Goal: Transaction & Acquisition: Purchase product/service

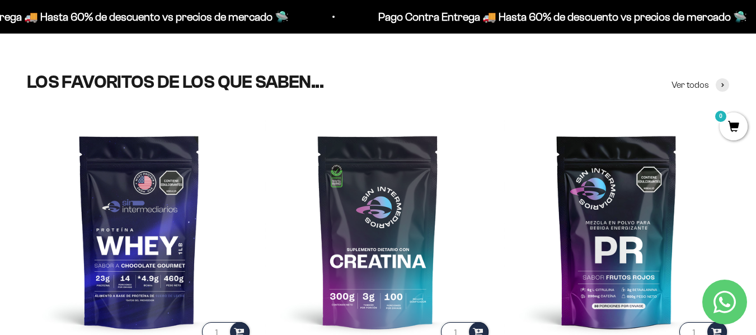
scroll to position [504, 0]
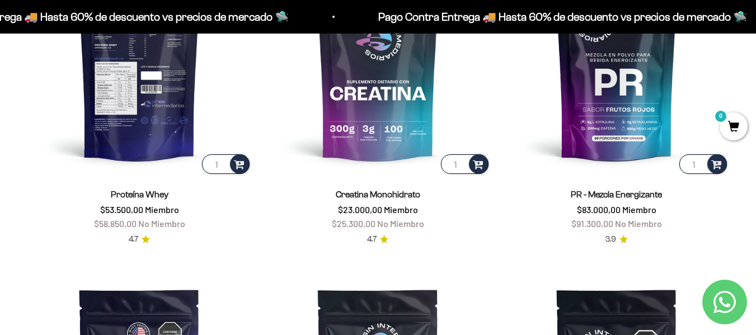
click at [153, 116] on img at bounding box center [139, 63] width 225 height 225
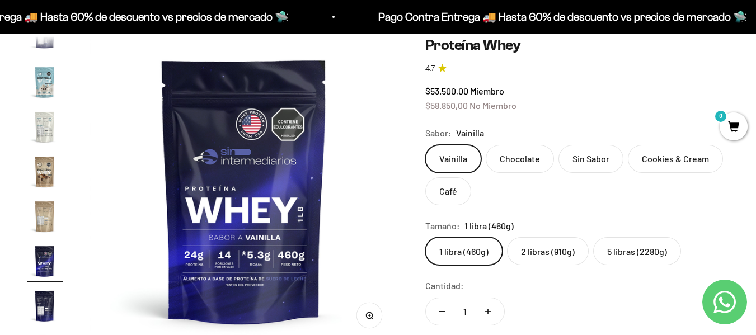
scroll to position [112, 0]
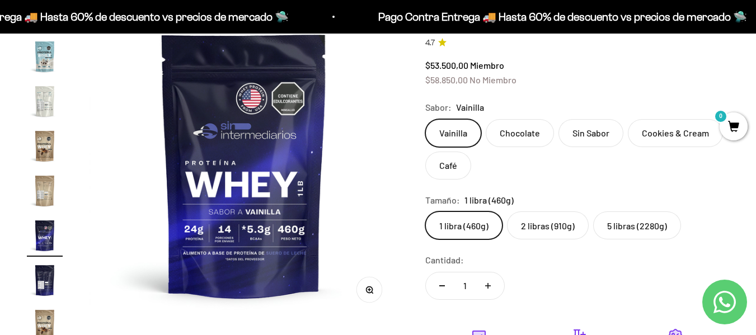
click at [33, 99] on img "Ir al artículo 15" at bounding box center [45, 101] width 36 height 36
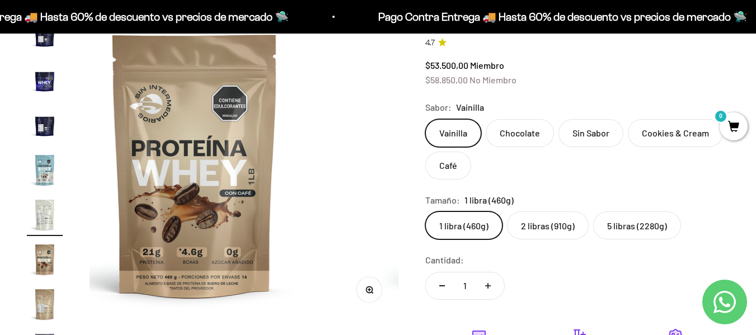
scroll to position [424, 0]
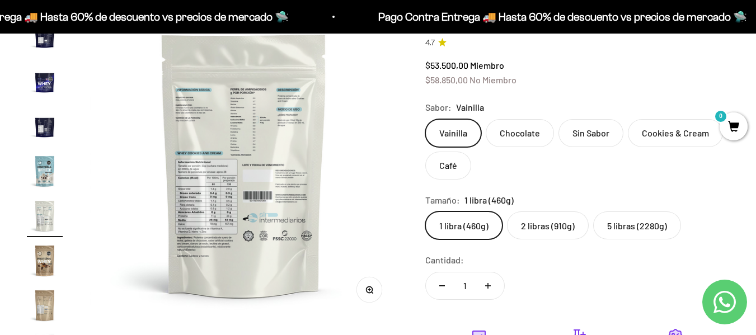
click at [246, 236] on img at bounding box center [244, 165] width 309 height 309
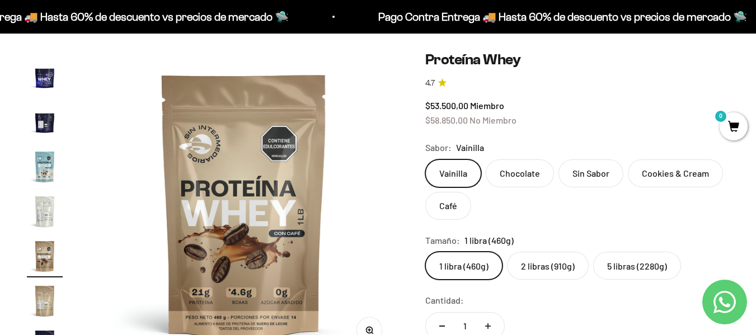
scroll to position [56, 0]
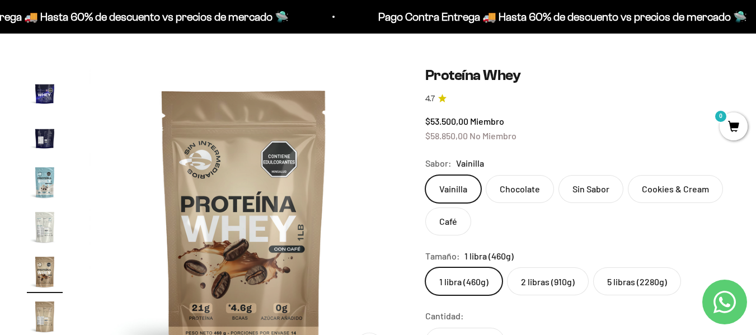
click at [39, 90] on img "Ir al artículo 12" at bounding box center [45, 93] width 36 height 36
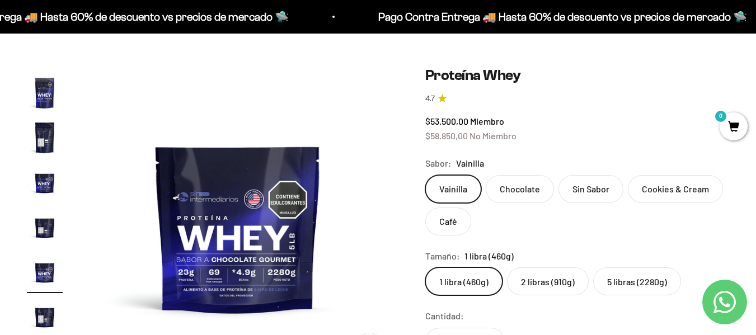
scroll to position [0, 3473]
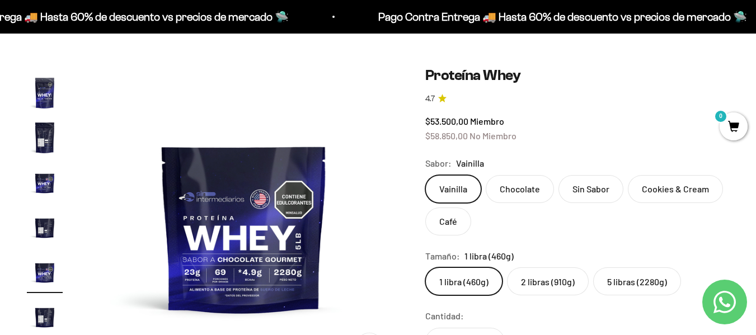
click at [593, 184] on label "Sin Sabor" at bounding box center [591, 189] width 65 height 28
click at [426, 175] on input "Sin Sabor" at bounding box center [425, 175] width 1 height 1
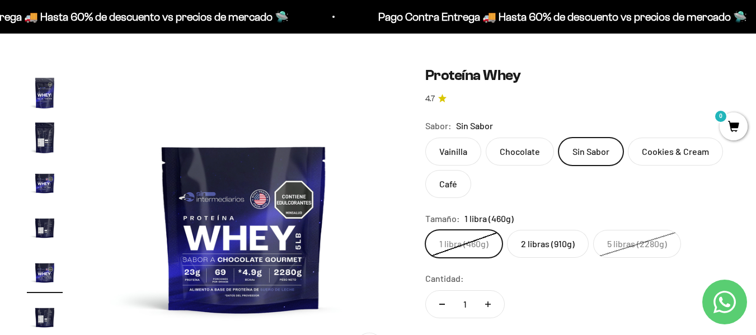
click at [442, 155] on label "Vainilla" at bounding box center [454, 152] width 56 height 28
click at [426, 138] on input "Vainilla" at bounding box center [425, 137] width 1 height 1
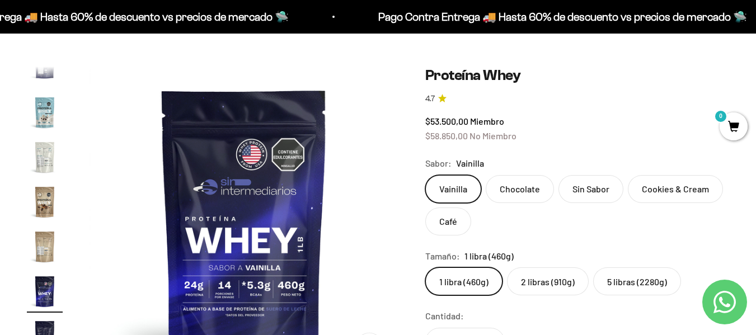
click at [595, 190] on label "Sin Sabor" at bounding box center [591, 189] width 65 height 28
click at [426, 175] on input "Sin Sabor" at bounding box center [425, 175] width 1 height 1
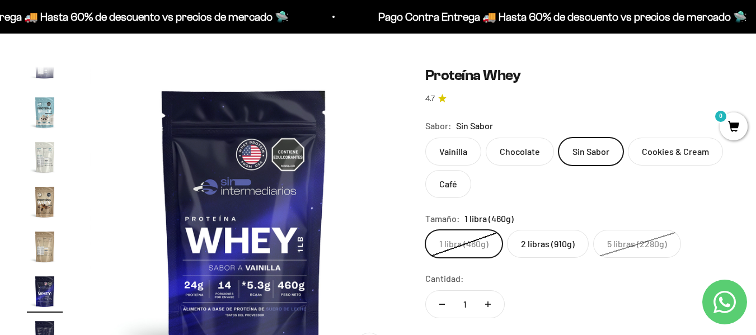
click at [552, 251] on label "2 libras (910g)" at bounding box center [548, 244] width 82 height 28
click at [426, 230] on input "2 libras (910g)" at bounding box center [425, 230] width 1 height 1
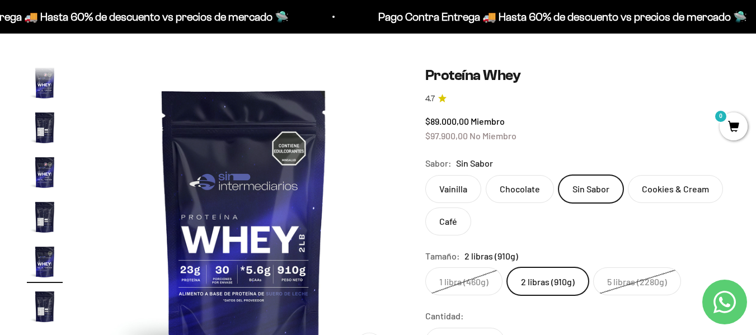
scroll to position [110, 0]
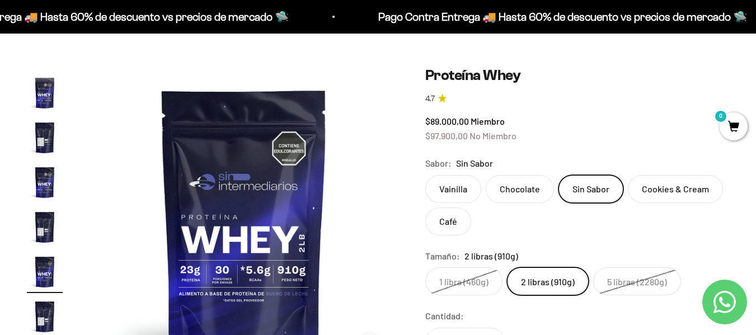
click at [470, 287] on label "1 libra (460g)" at bounding box center [464, 282] width 77 height 28
click at [426, 268] on input "1 libra (460g)" at bounding box center [425, 267] width 1 height 1
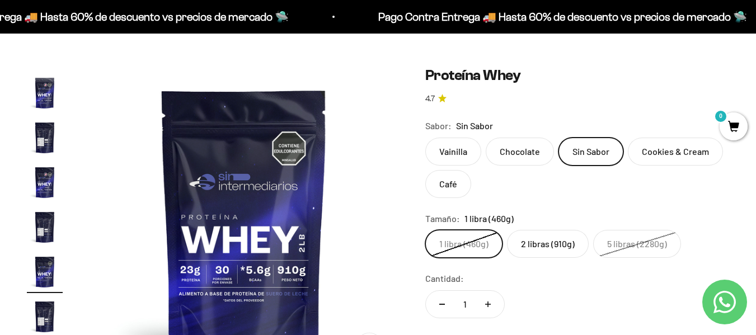
click at [574, 237] on label "2 libras (910g)" at bounding box center [548, 244] width 82 height 28
click at [426, 230] on input "2 libras (910g)" at bounding box center [425, 230] width 1 height 1
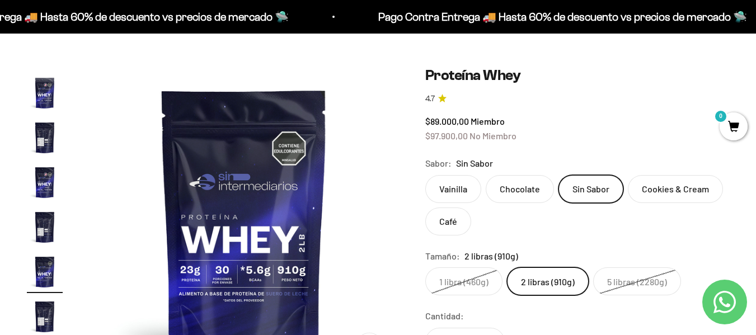
scroll to position [0, 0]
click at [452, 193] on label "Vainilla" at bounding box center [454, 189] width 56 height 28
click at [426, 175] on input "Vainilla" at bounding box center [425, 175] width 1 height 1
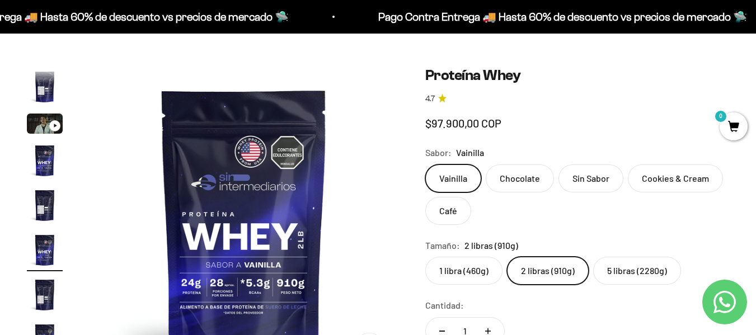
scroll to position [21, 0]
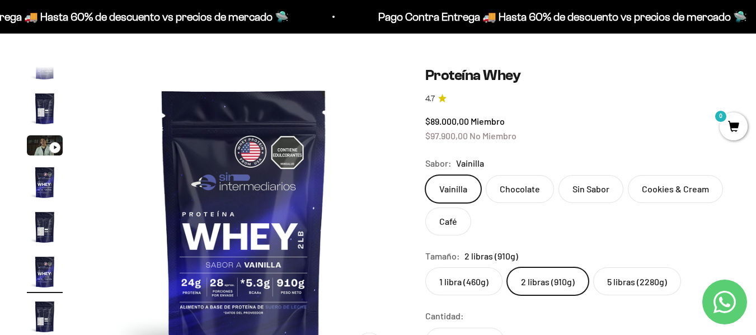
click at [38, 185] on img "Ir al artículo 4" at bounding box center [45, 183] width 36 height 36
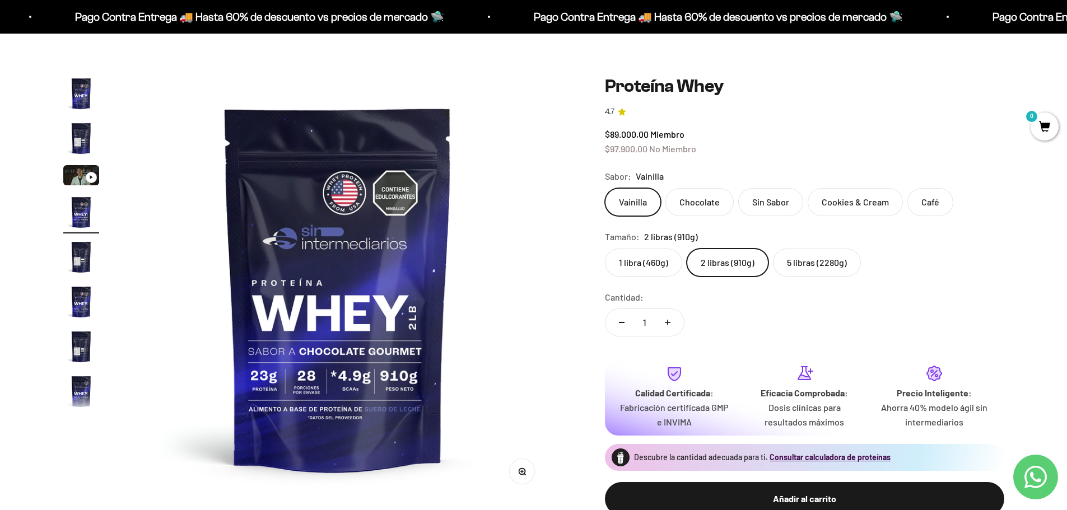
click at [81, 261] on img "Ir al artículo 5" at bounding box center [81, 257] width 36 height 36
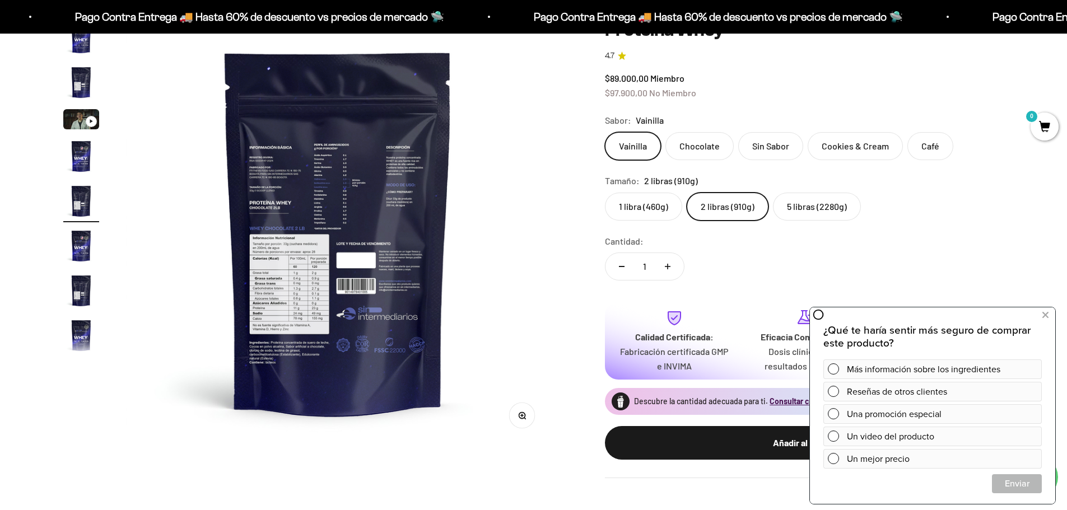
click at [540, 335] on img at bounding box center [337, 232] width 425 height 425
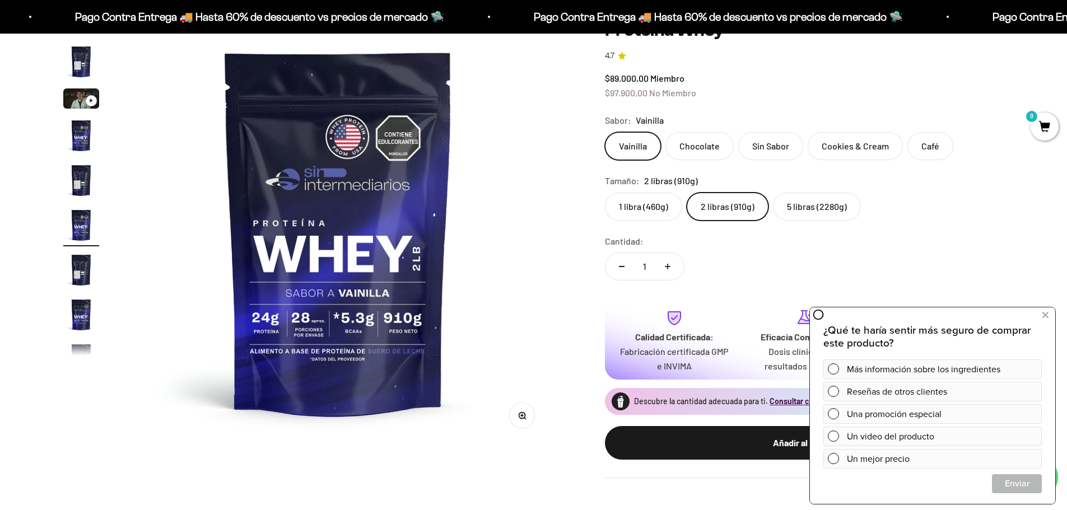
click at [517, 335] on button "Zoom" at bounding box center [521, 415] width 25 height 25
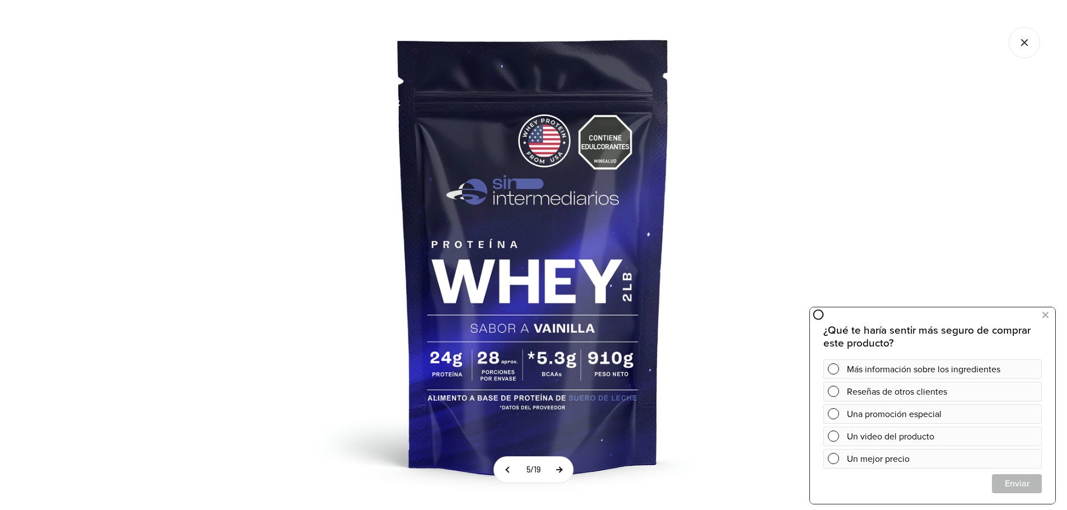
click at [569, 335] on button at bounding box center [559, 470] width 28 height 26
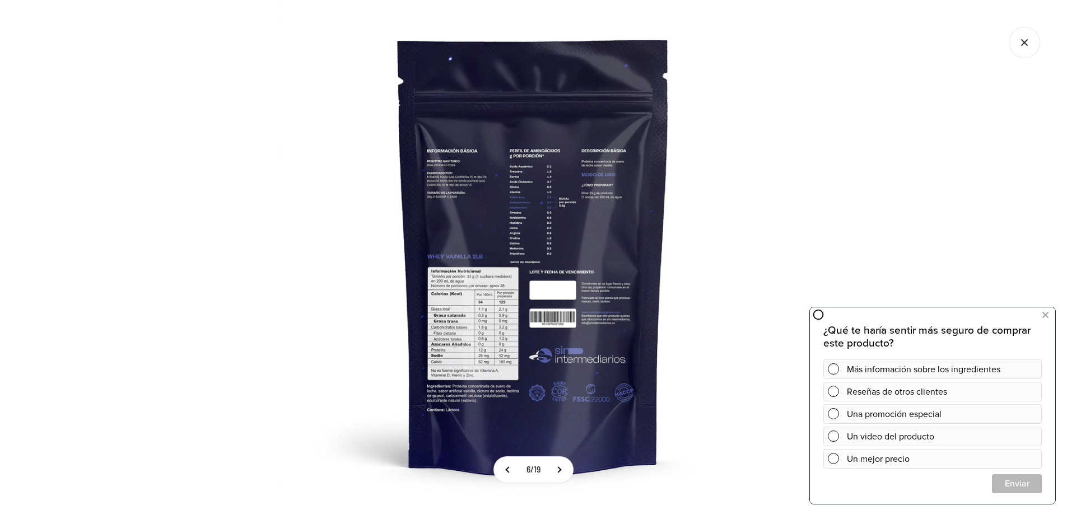
click at [478, 335] on img at bounding box center [533, 255] width 510 height 510
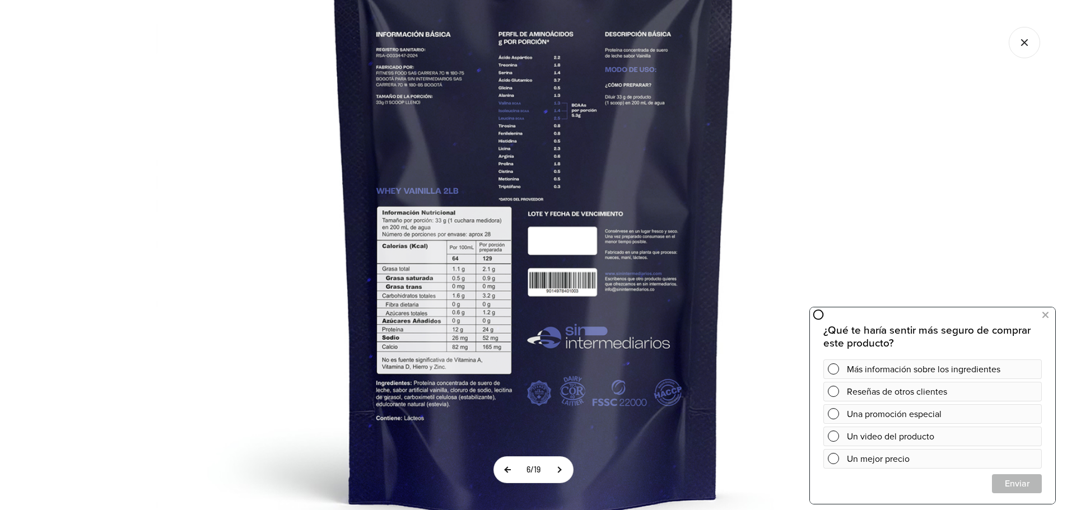
click at [505, 335] on button at bounding box center [508, 470] width 28 height 26
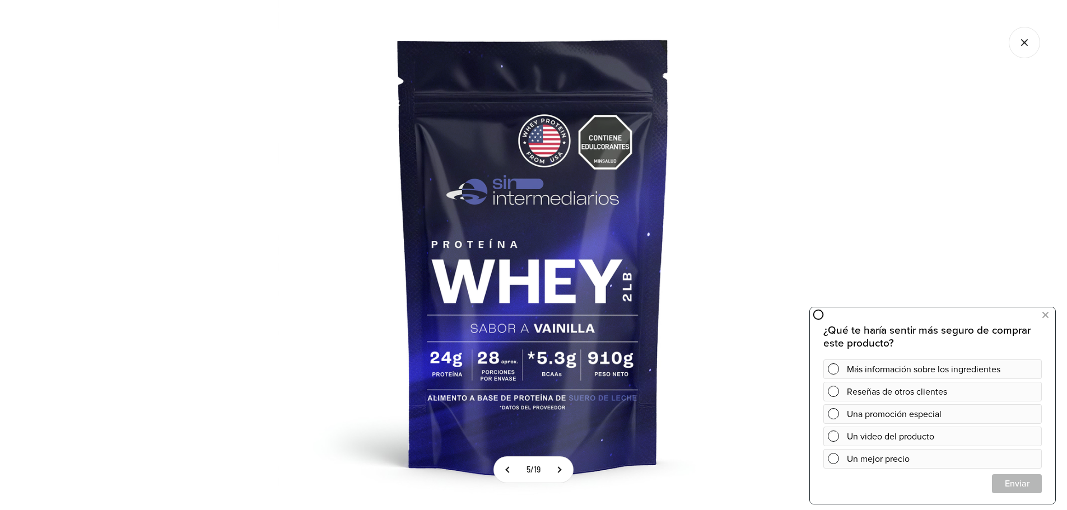
click at [756, 36] on icon "Cerrar galería" at bounding box center [1023, 42] width 31 height 31
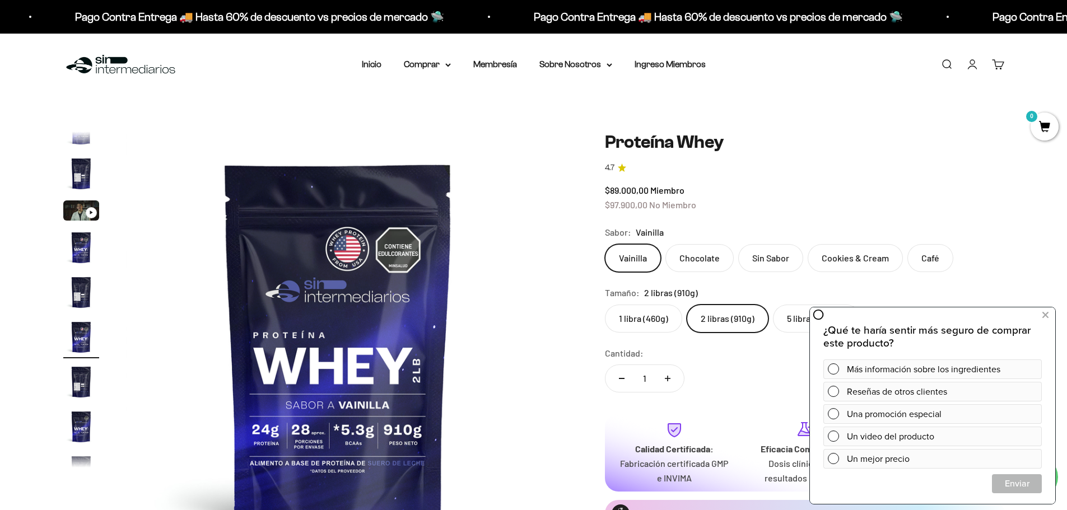
click at [627, 329] on label "1 libra (460g)" at bounding box center [643, 319] width 77 height 28
click at [605, 305] on input "1 libra (460g)" at bounding box center [604, 304] width 1 height 1
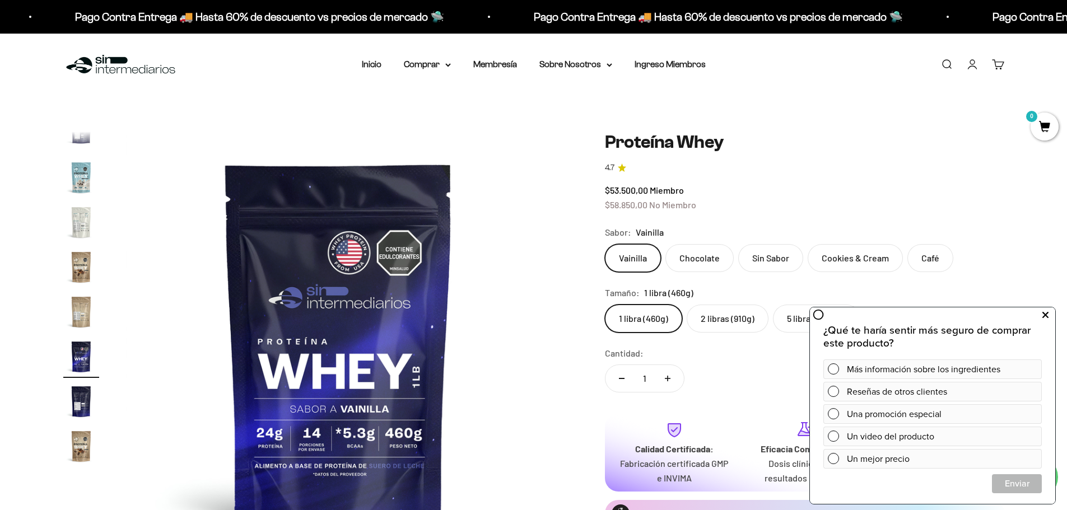
click at [756, 310] on icon at bounding box center [1045, 315] width 6 height 15
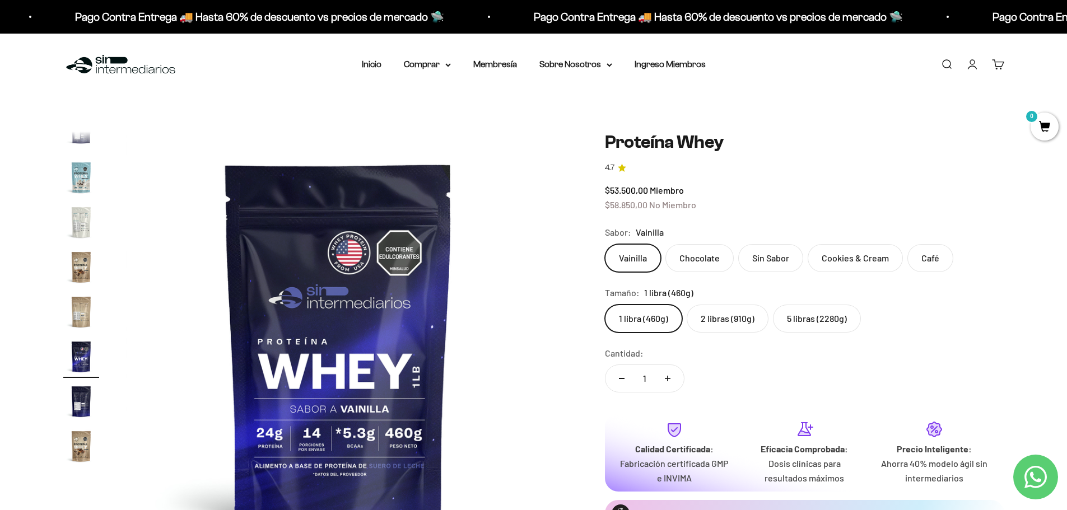
click at [706, 320] on label "2 libras (910g)" at bounding box center [728, 319] width 82 height 28
click at [605, 305] on input "2 libras (910g)" at bounding box center [604, 304] width 1 height 1
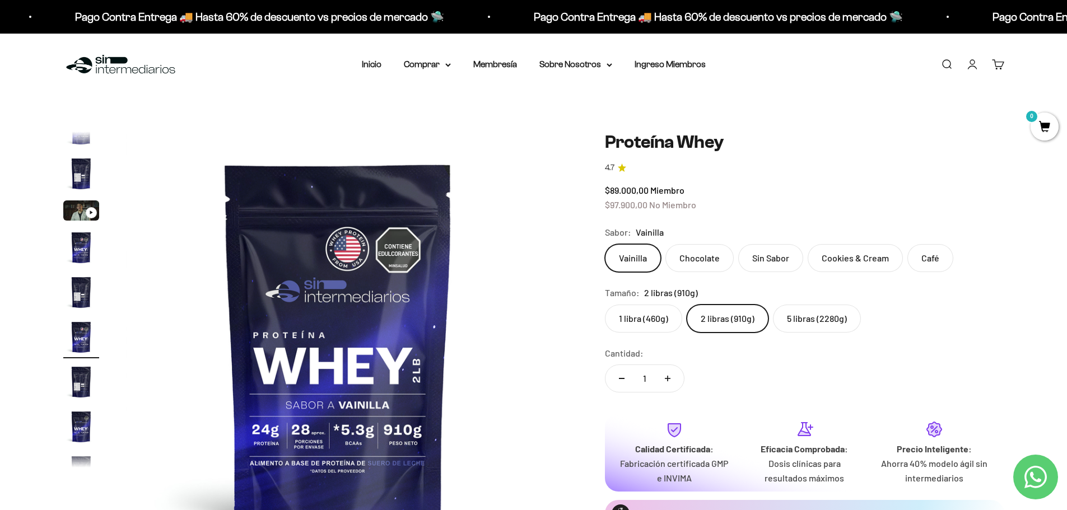
click at [659, 307] on label "1 libra (460g)" at bounding box center [643, 319] width 77 height 28
click at [605, 305] on input "1 libra (460g)" at bounding box center [604, 304] width 1 height 1
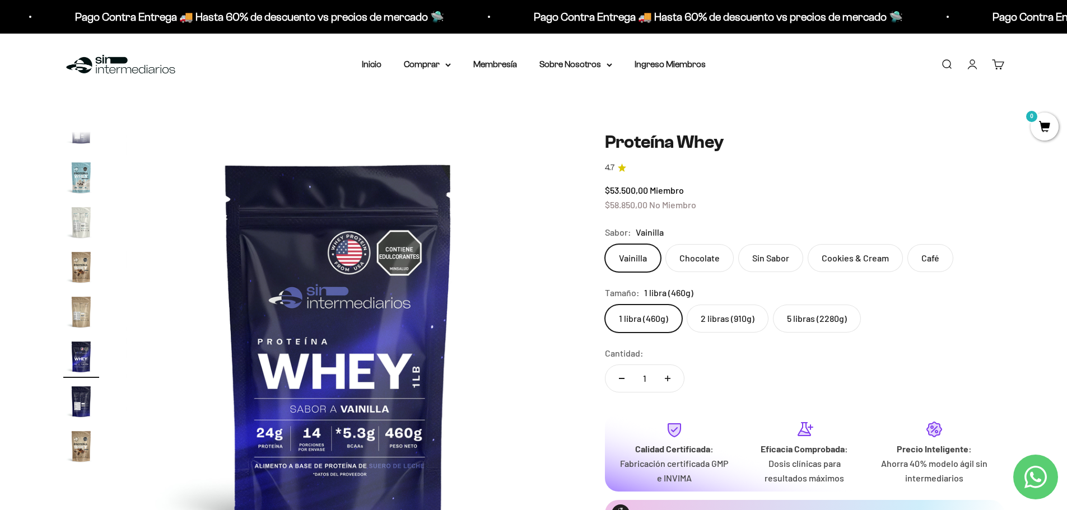
click at [729, 311] on label "2 libras (910g)" at bounding box center [728, 319] width 82 height 28
click at [605, 305] on input "2 libras (910g)" at bounding box center [604, 304] width 1 height 1
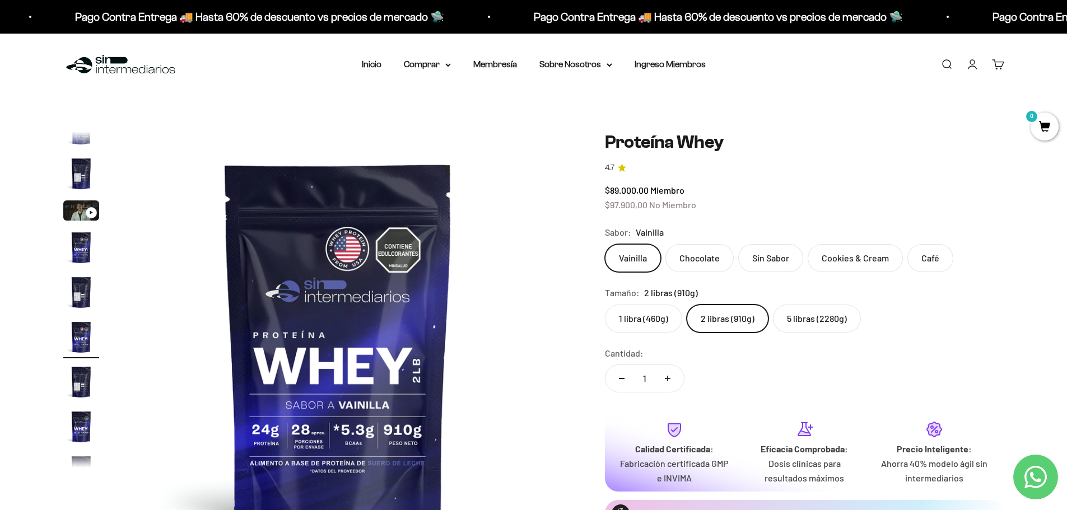
click at [756, 254] on label "Sin Sabor" at bounding box center [770, 258] width 65 height 28
click at [605, 244] on input "Sin Sabor" at bounding box center [604, 244] width 1 height 1
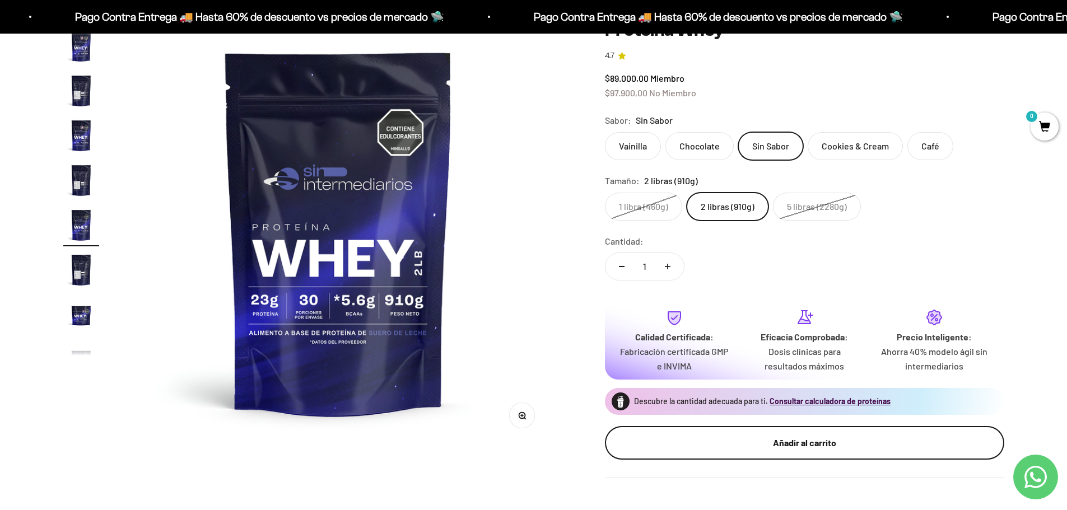
click at [729, 335] on button "Añadir al carrito" at bounding box center [804, 443] width 399 height 34
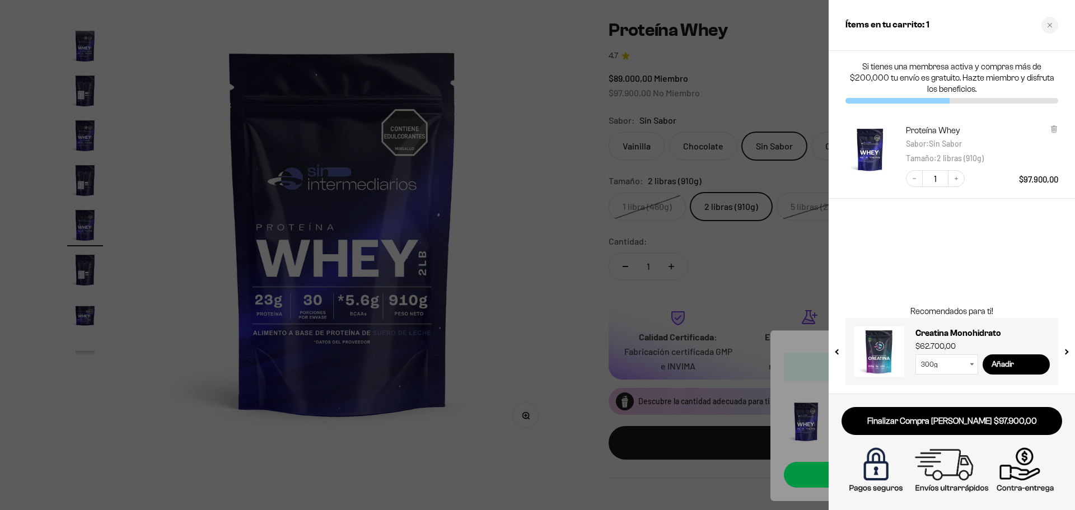
click at [756, 27] on icon "Close cart" at bounding box center [1050, 25] width 6 height 6
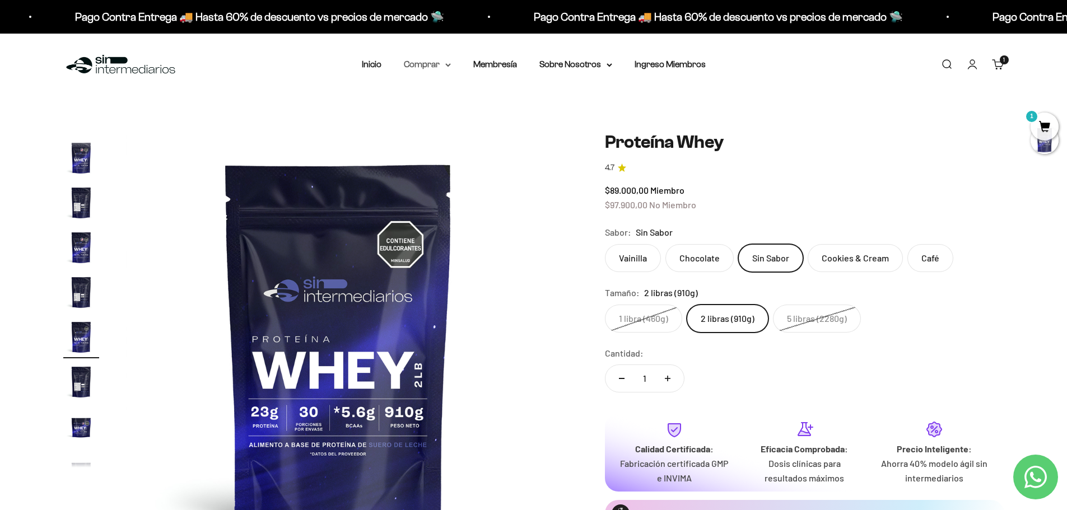
click at [420, 63] on summary "Comprar" at bounding box center [427, 64] width 47 height 15
click at [447, 101] on span "Proteínas" at bounding box center [429, 100] width 38 height 10
click at [455, 121] on span "Otros Suplementos" at bounding box center [447, 121] width 75 height 10
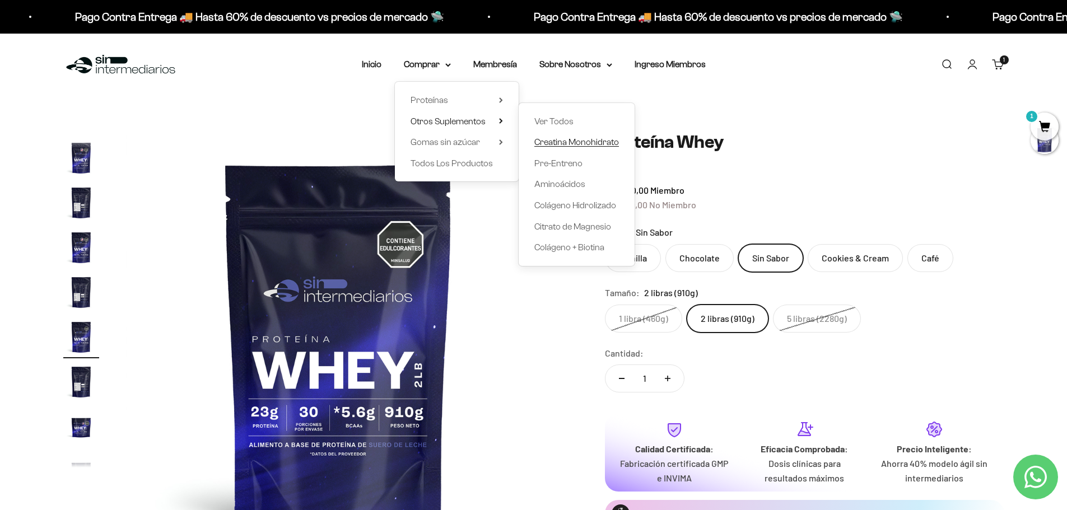
click at [547, 139] on span "Creatina Monohidrato" at bounding box center [576, 142] width 85 height 10
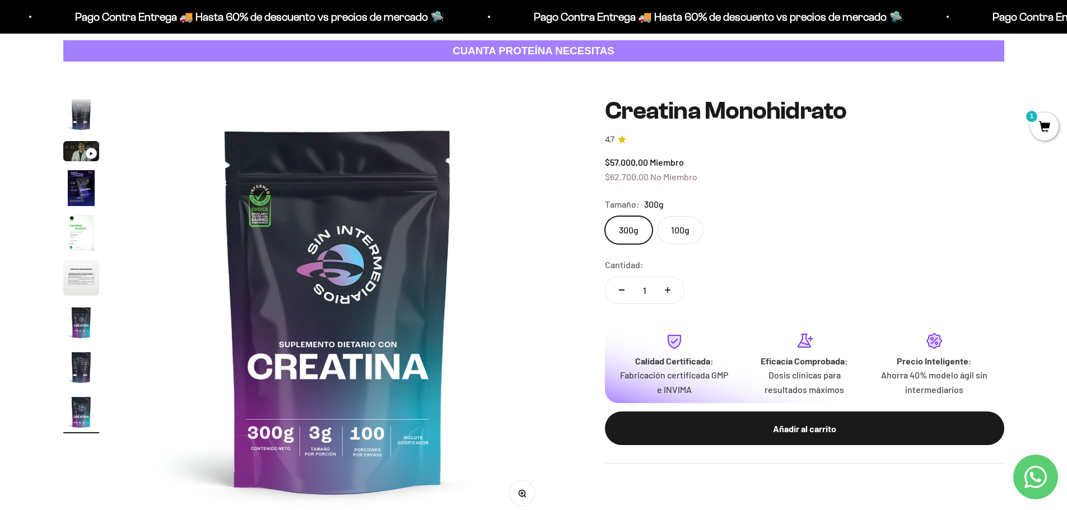
scroll to position [56, 0]
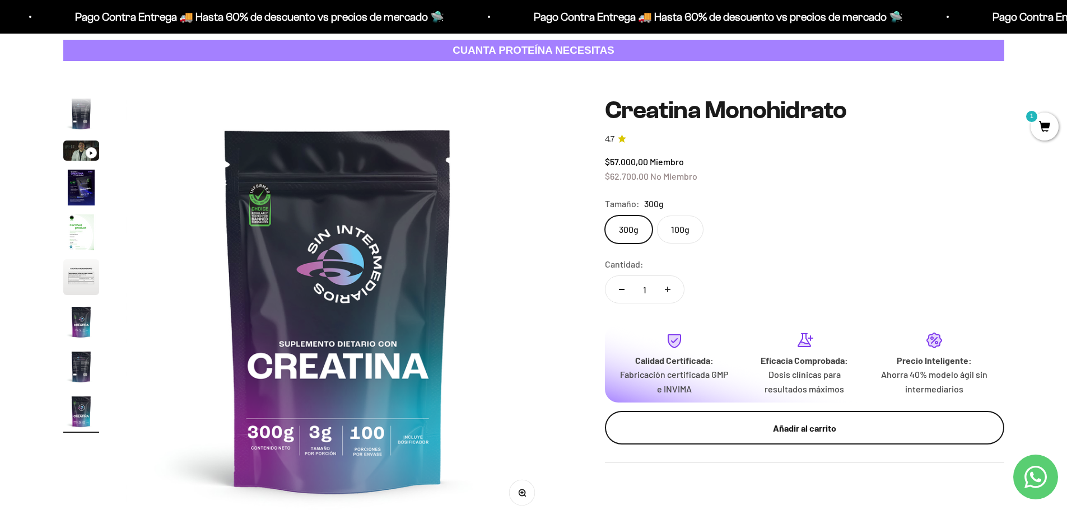
click at [752, 418] on button "Añadir al carrito" at bounding box center [804, 428] width 399 height 34
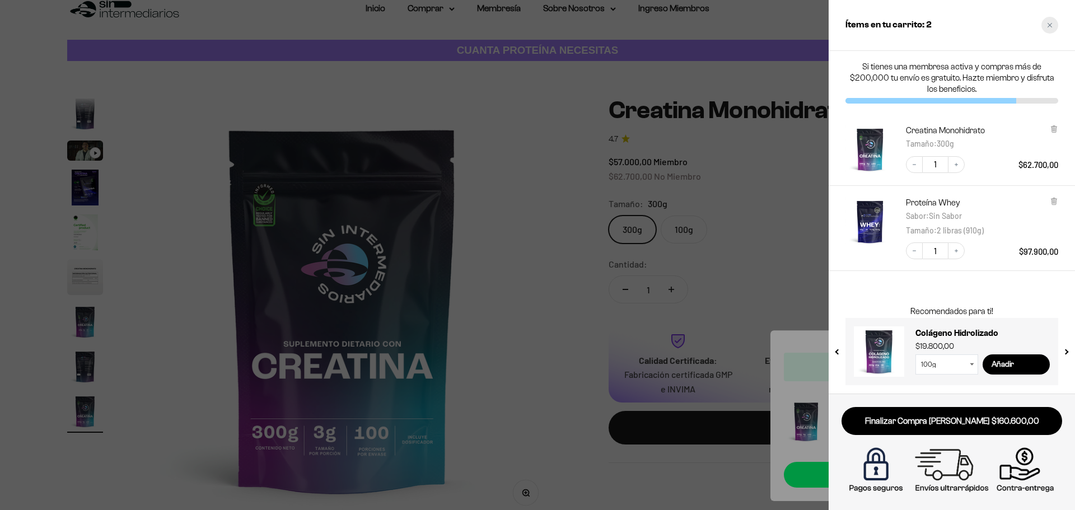
click at [1049, 24] on icon "Close cart" at bounding box center [1050, 25] width 4 height 4
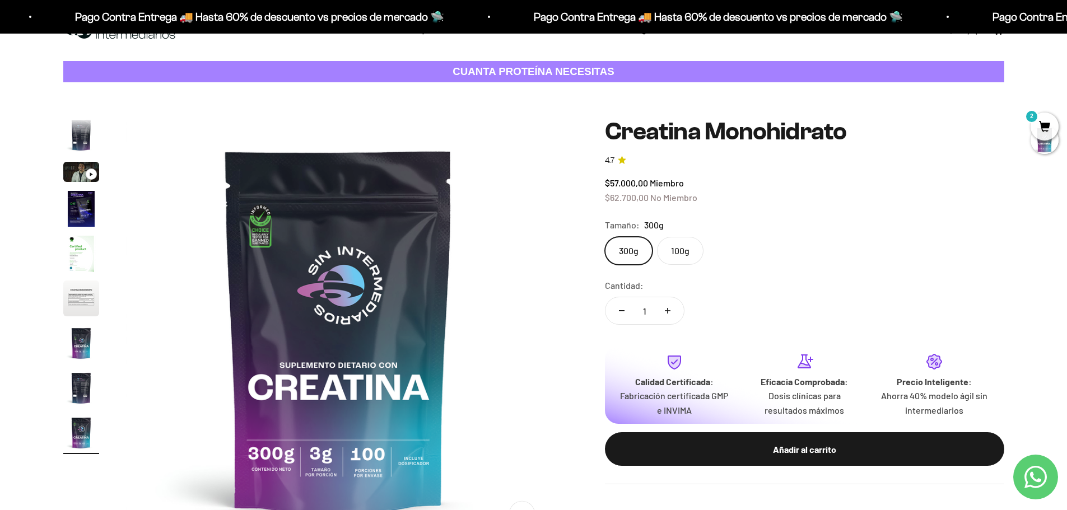
scroll to position [0, 0]
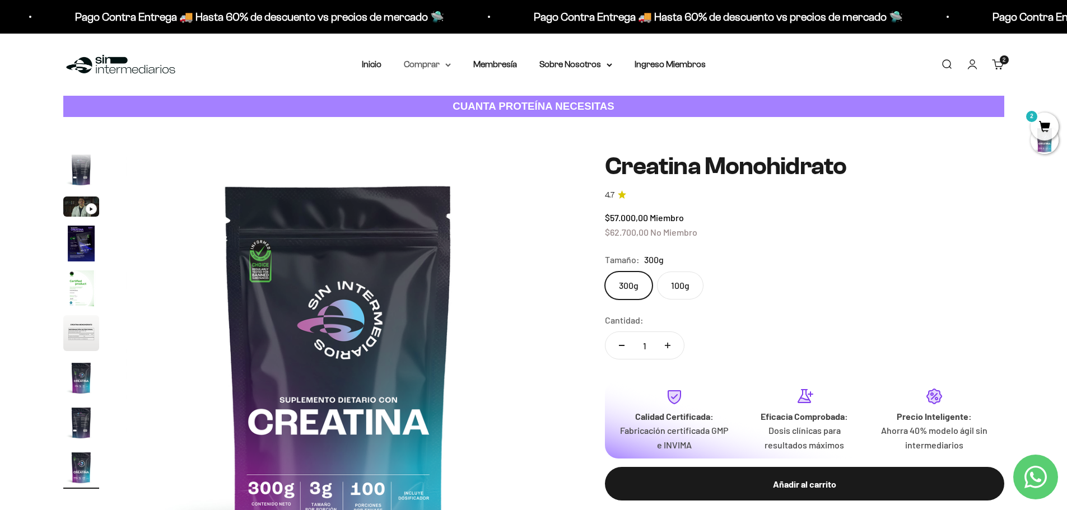
click at [430, 67] on summary "Comprar" at bounding box center [427, 64] width 47 height 15
click at [431, 124] on span "Otros Suplementos" at bounding box center [447, 121] width 75 height 10
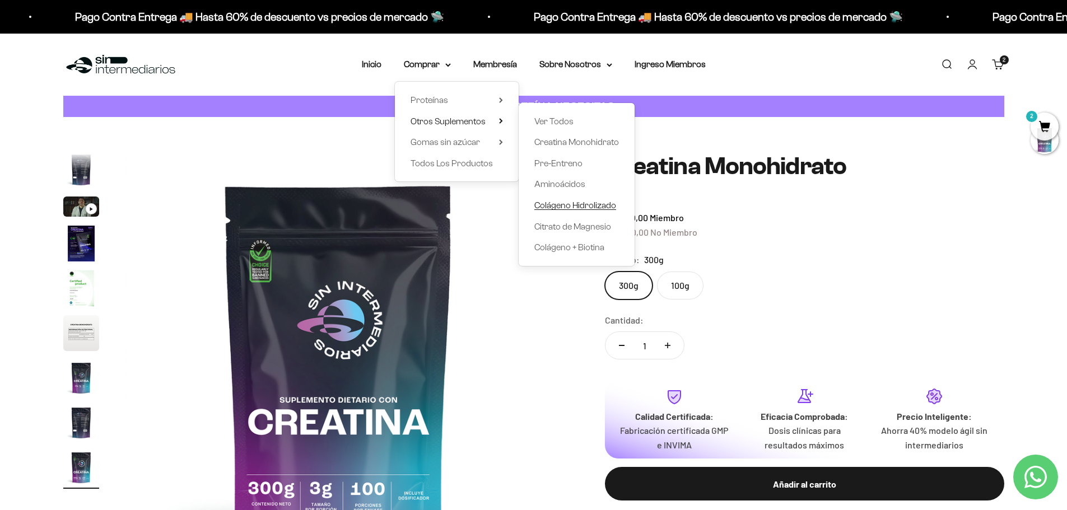
click at [597, 205] on span "Colágeno Hidrolizado" at bounding box center [575, 205] width 82 height 10
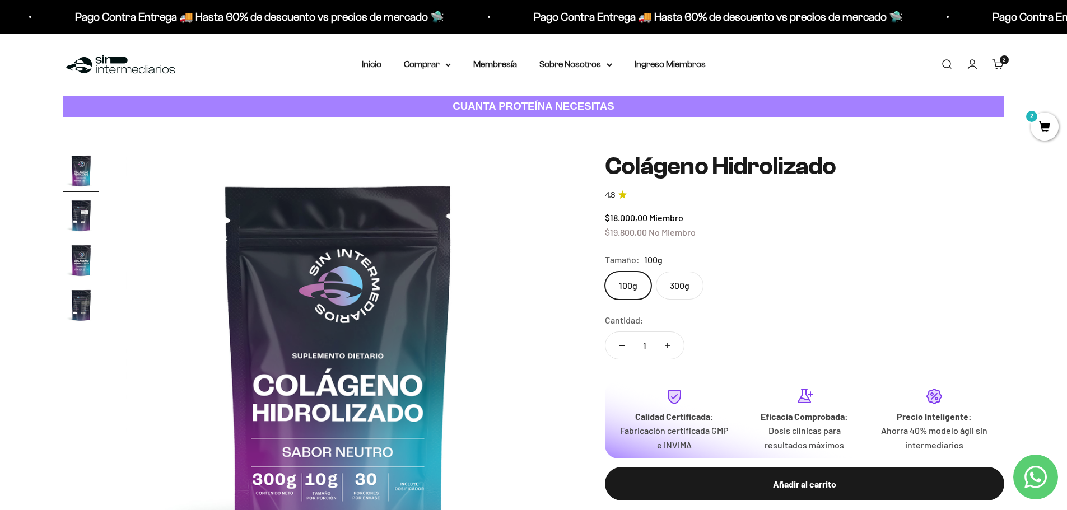
click at [666, 279] on label "300g" at bounding box center [680, 286] width 48 height 28
click at [605, 272] on input "300g" at bounding box center [604, 271] width 1 height 1
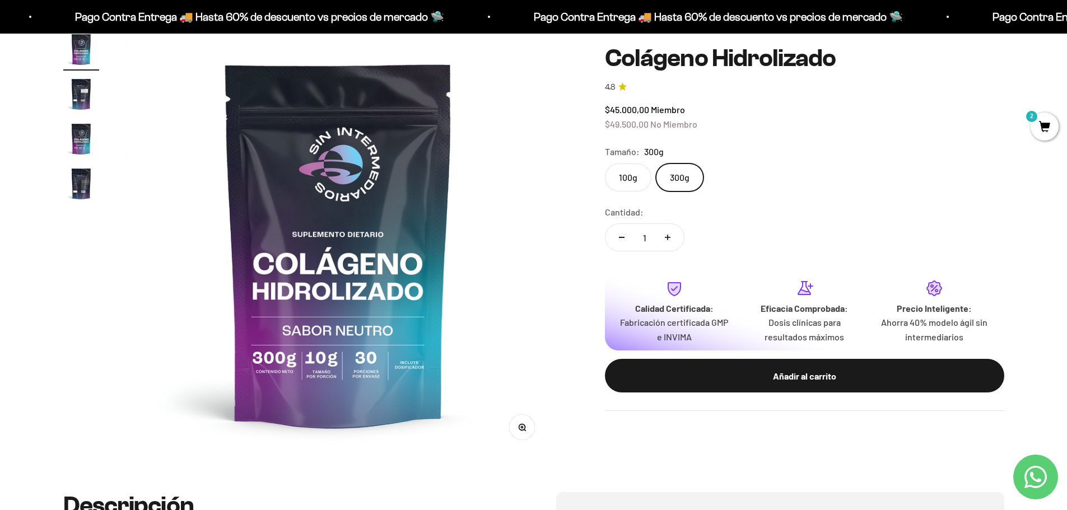
scroll to position [112, 0]
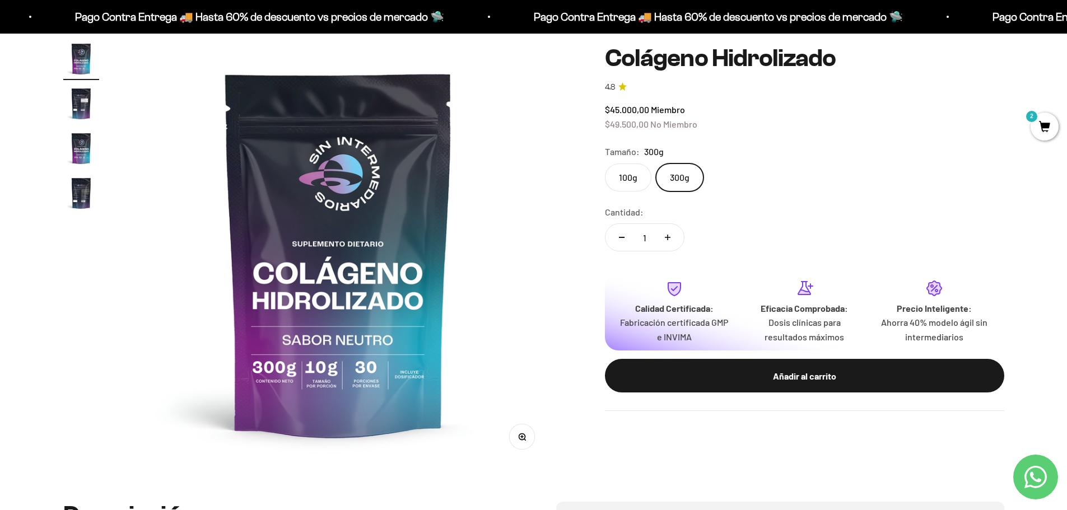
click at [71, 110] on img "Ir al artículo 2" at bounding box center [81, 104] width 36 height 36
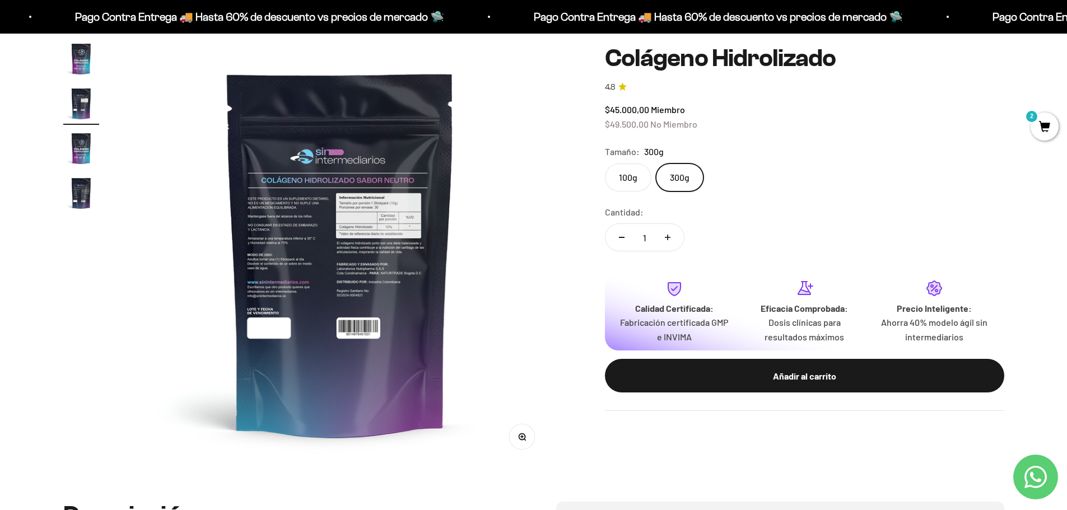
scroll to position [0, 438]
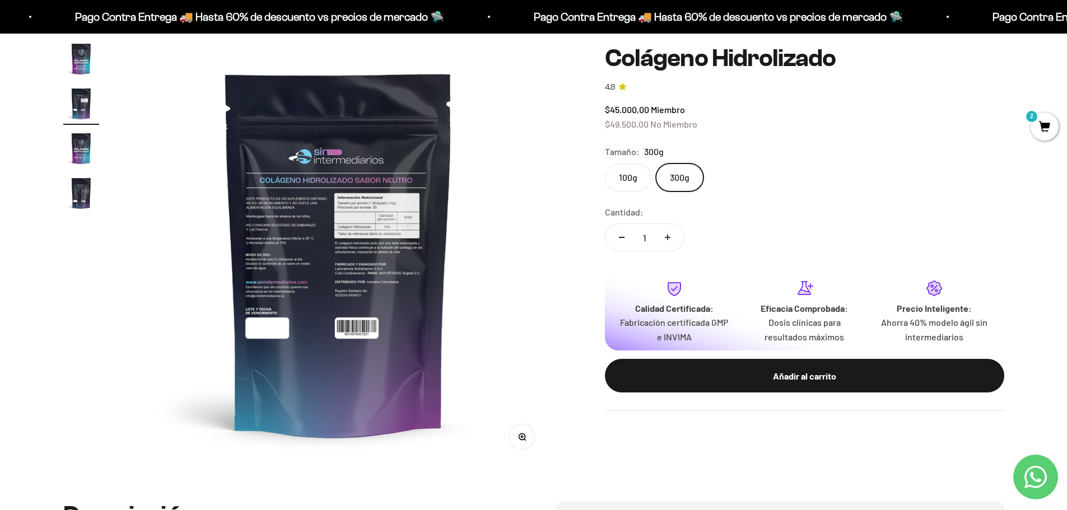
click at [393, 279] on img at bounding box center [338, 253] width 425 height 425
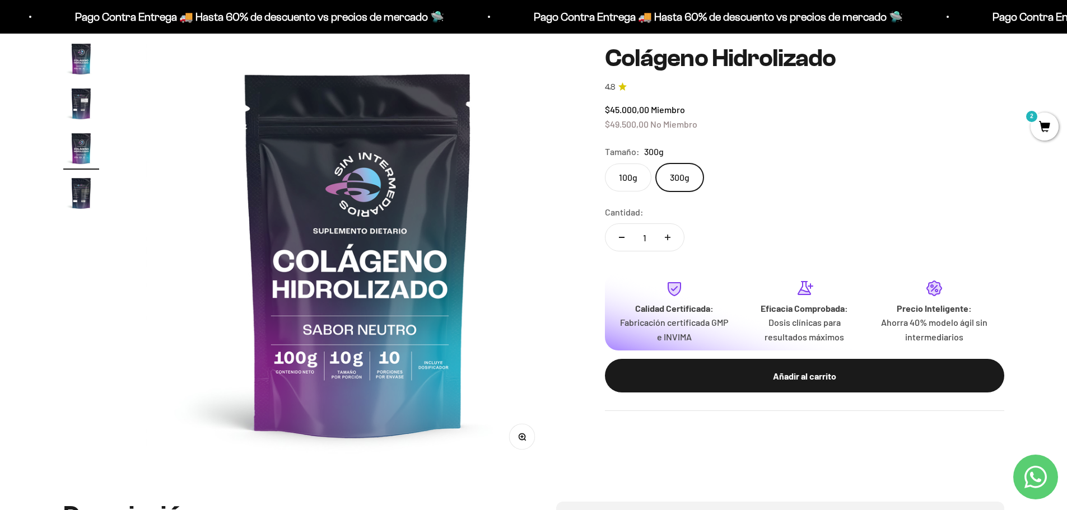
scroll to position [0, 877]
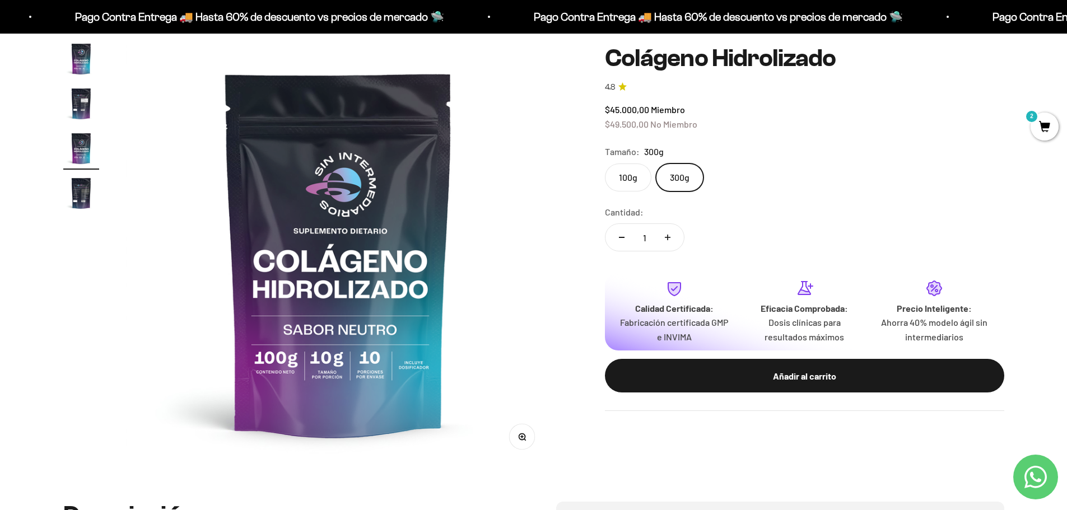
click at [76, 106] on img "Ir al artículo 2" at bounding box center [81, 104] width 36 height 36
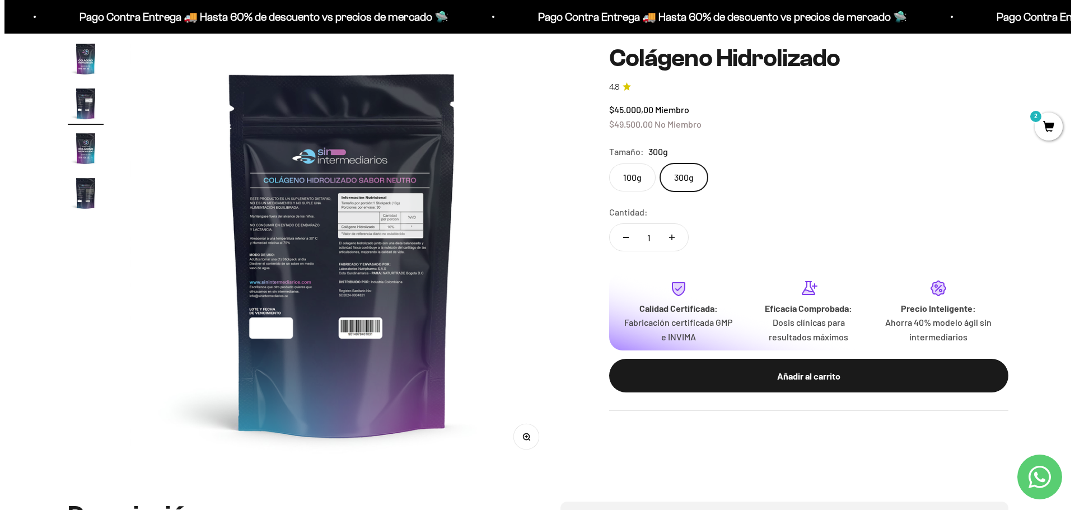
scroll to position [0, 438]
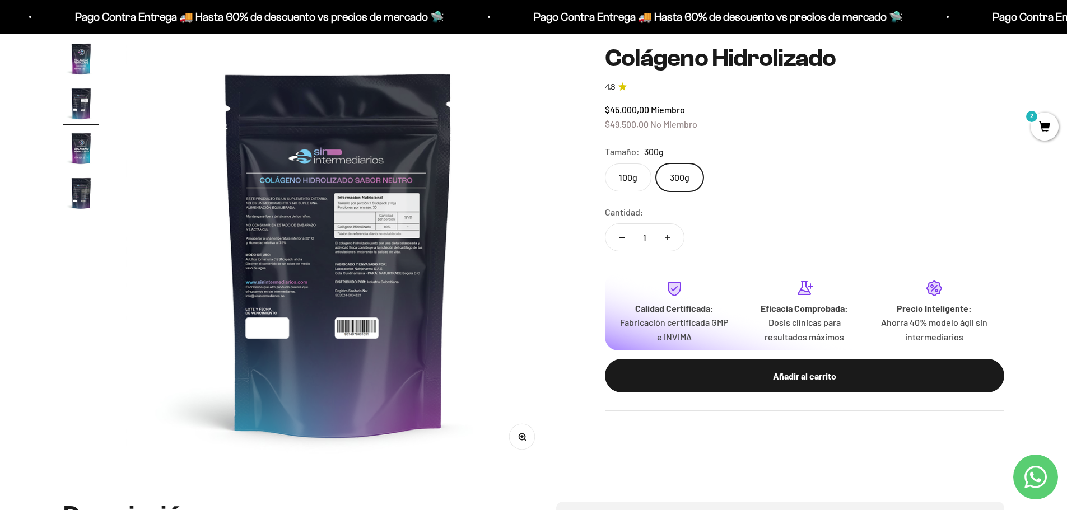
click at [526, 445] on button "Zoom" at bounding box center [521, 436] width 25 height 25
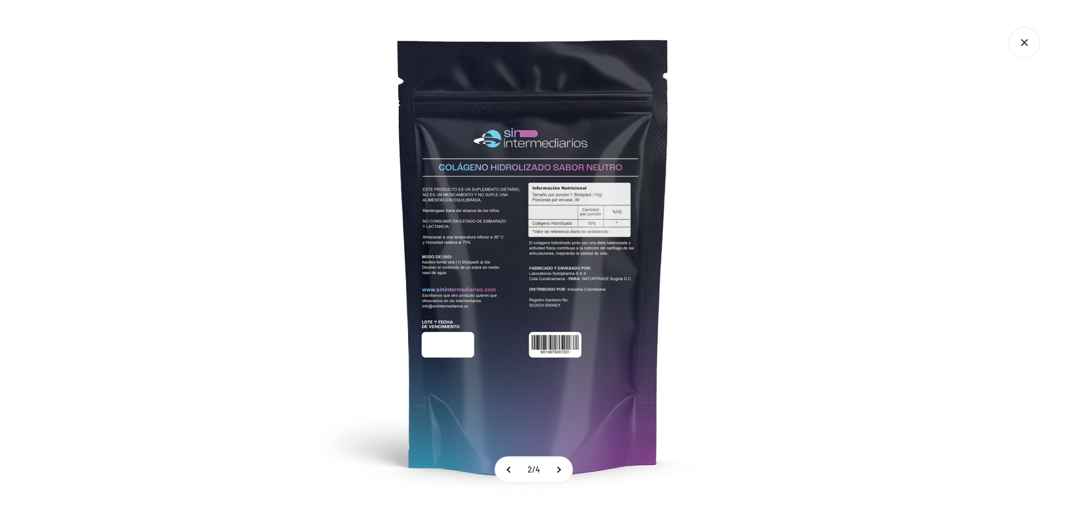
click at [554, 306] on img at bounding box center [533, 255] width 510 height 510
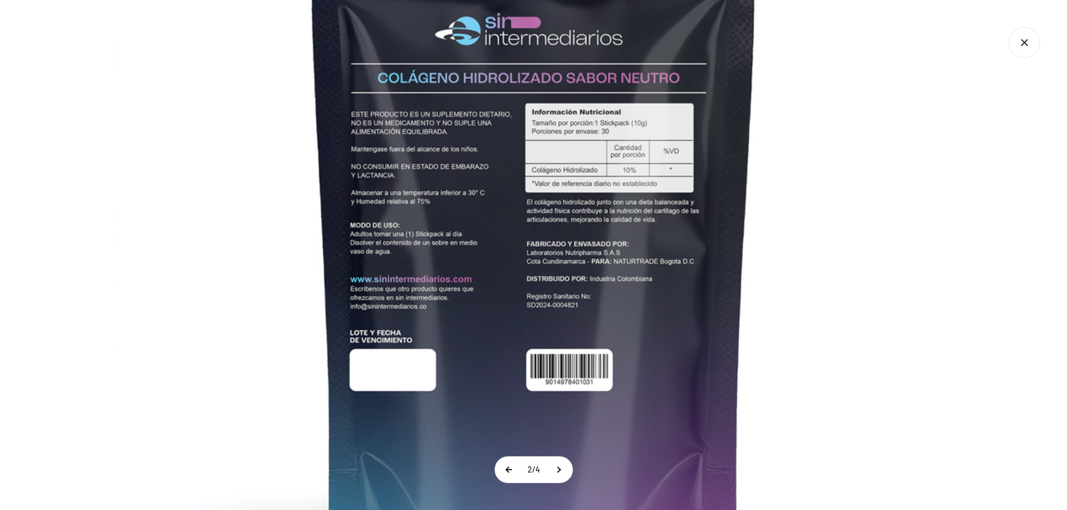
click at [513, 465] on button at bounding box center [509, 470] width 28 height 26
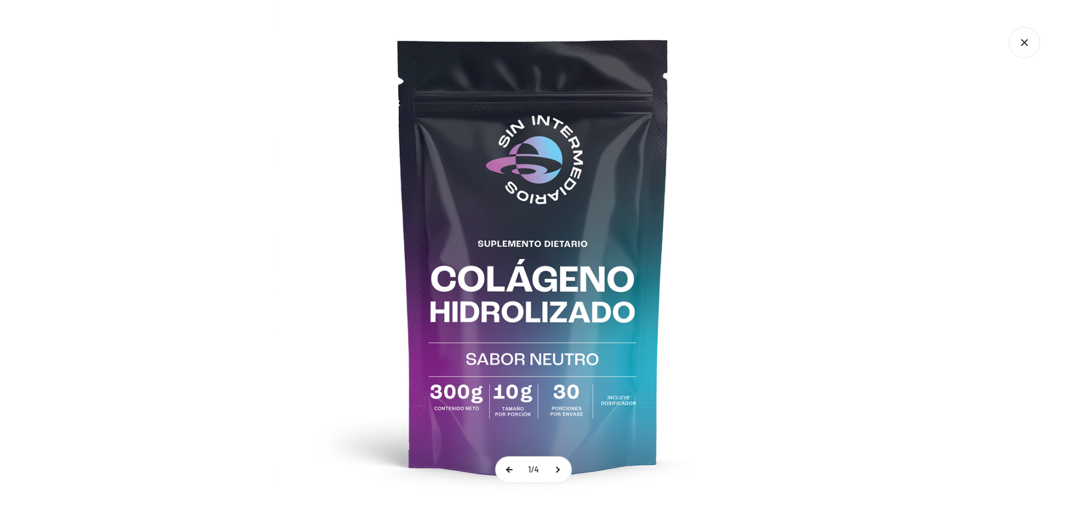
click at [513, 465] on button at bounding box center [510, 470] width 28 height 26
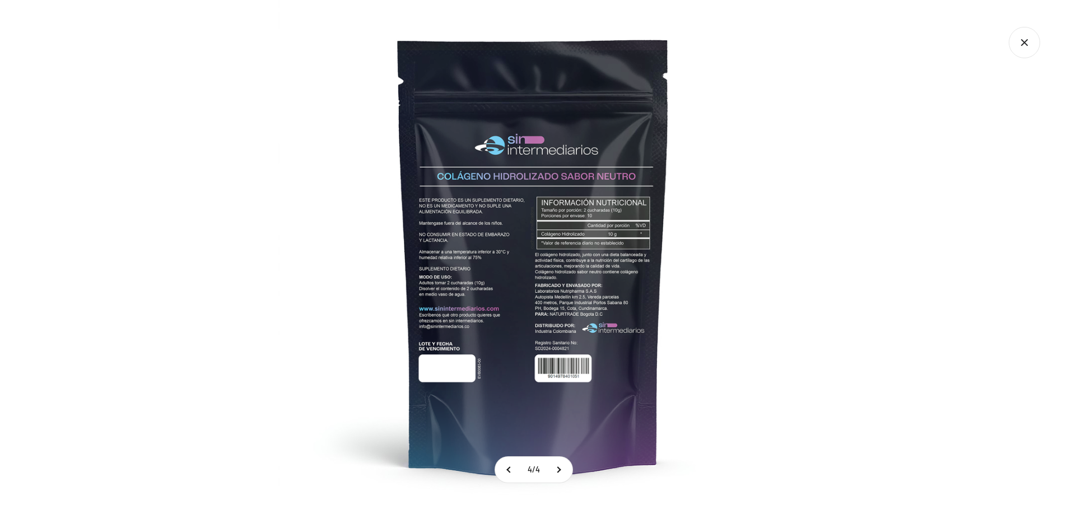
click at [583, 325] on img at bounding box center [533, 255] width 510 height 510
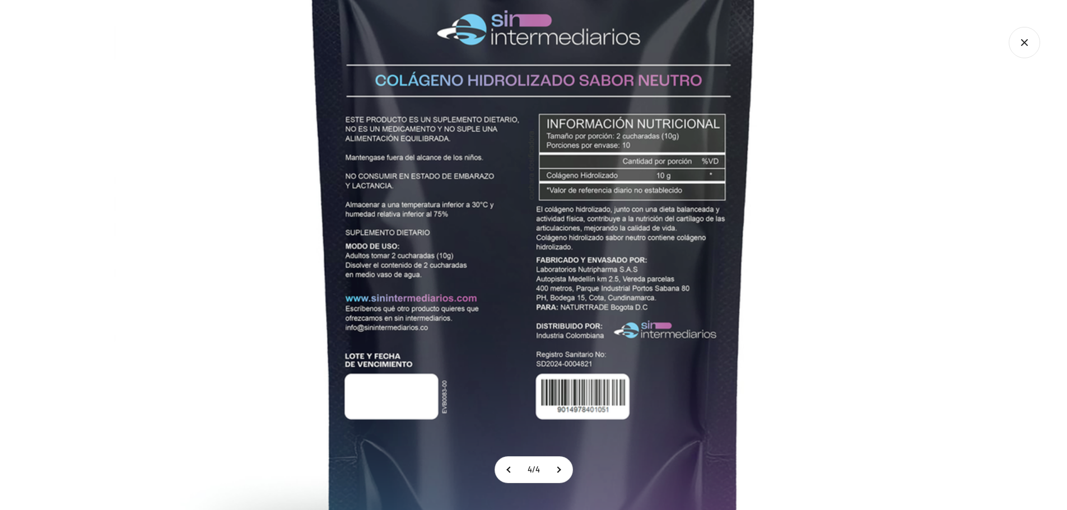
click at [1012, 46] on icon "Cerrar galería" at bounding box center [1023, 42] width 31 height 31
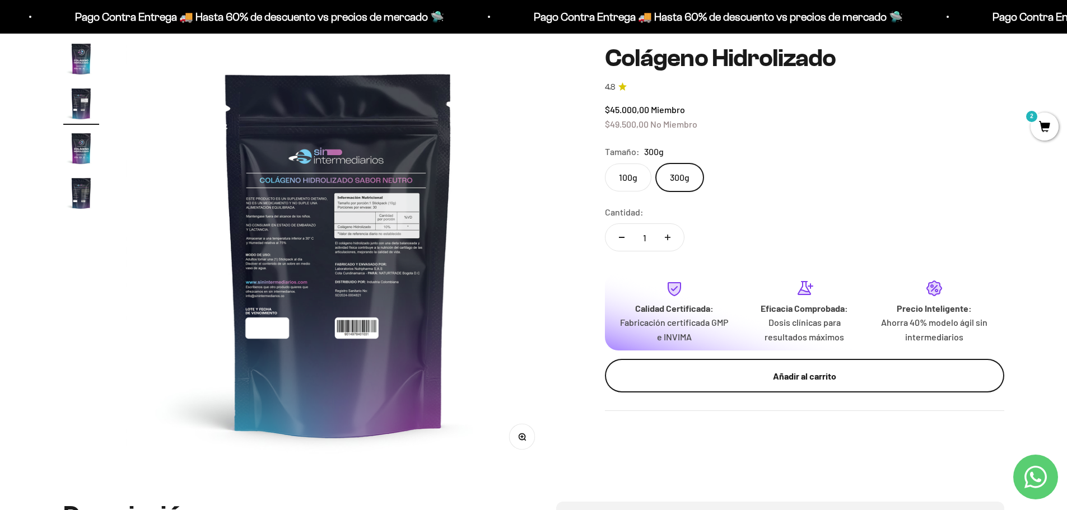
click at [721, 370] on div "Añadir al carrito" at bounding box center [804, 375] width 354 height 15
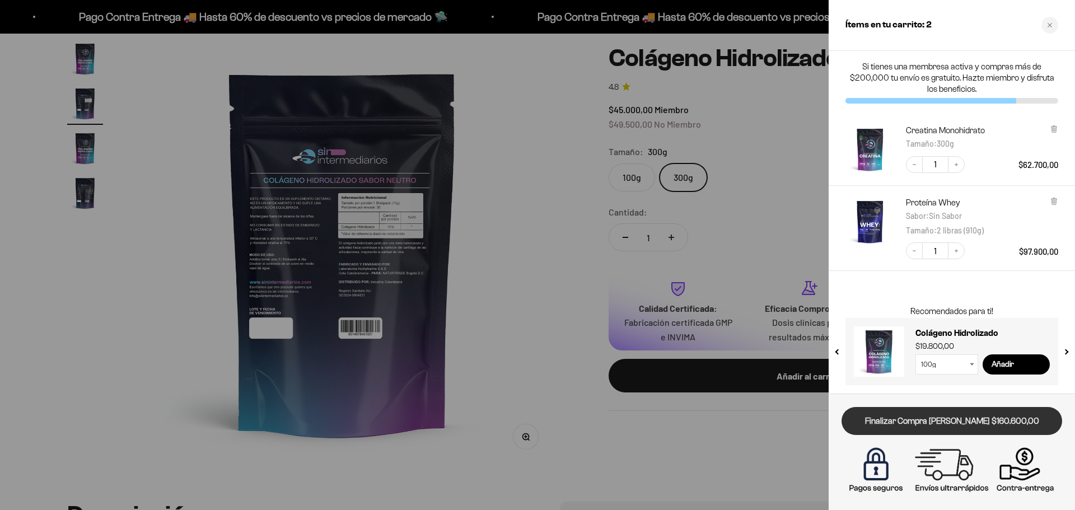
click at [941, 414] on link "Finalizar Compra Segura $160.600,00" at bounding box center [952, 421] width 221 height 29
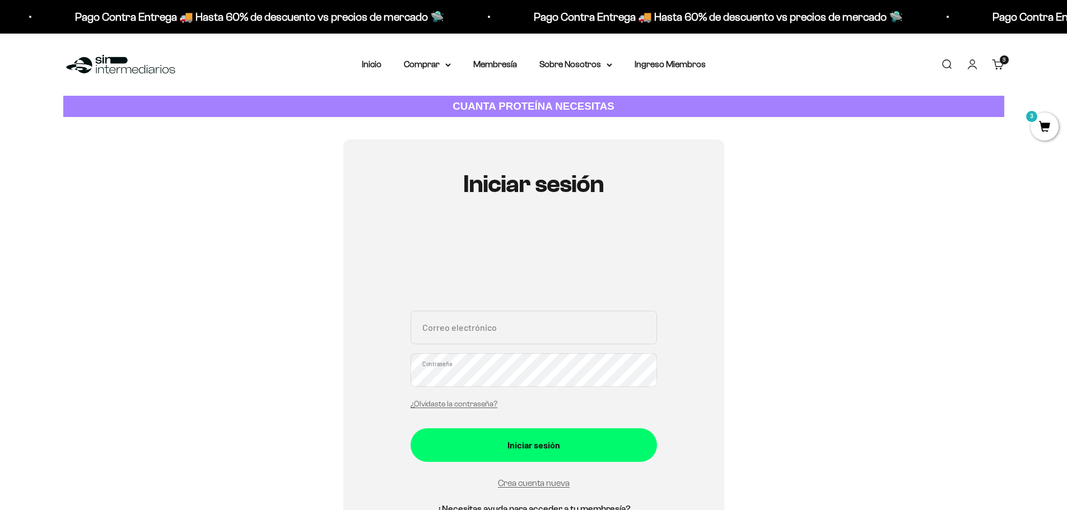
click at [567, 335] on input "Correo electrónico" at bounding box center [533, 328] width 246 height 34
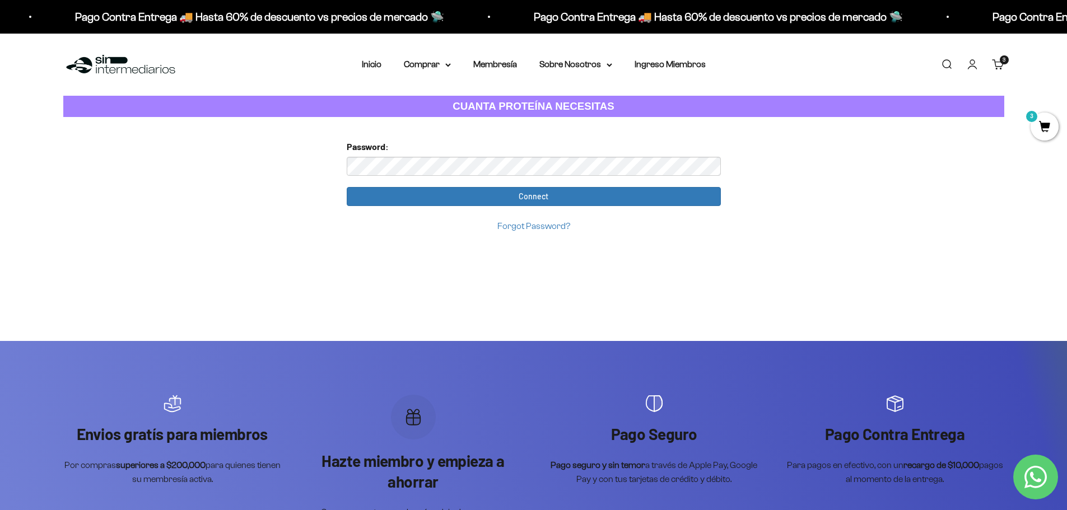
click at [347, 187] on input "Connect" at bounding box center [534, 196] width 374 height 19
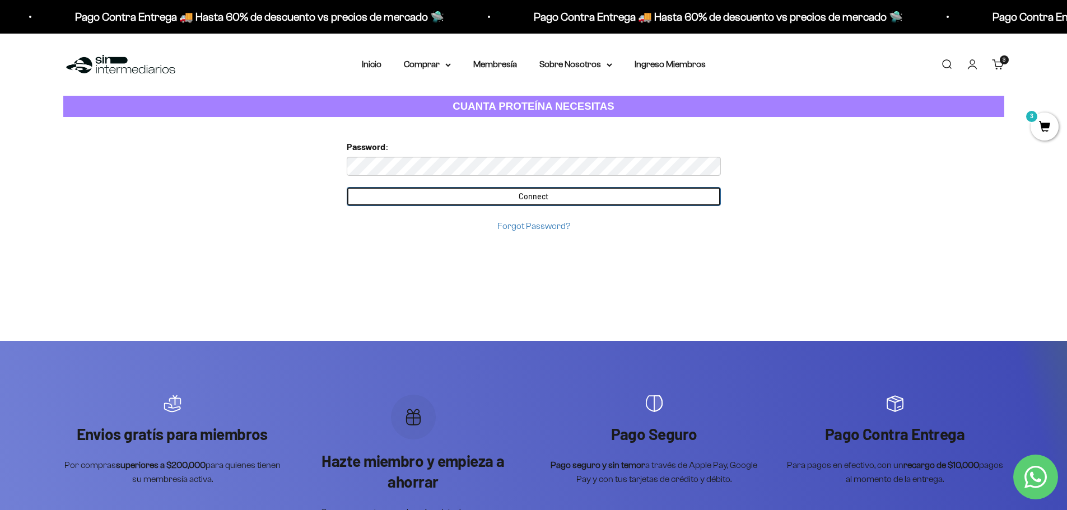
click at [420, 194] on input "Connect" at bounding box center [534, 196] width 374 height 19
